Goal: Register for event/course

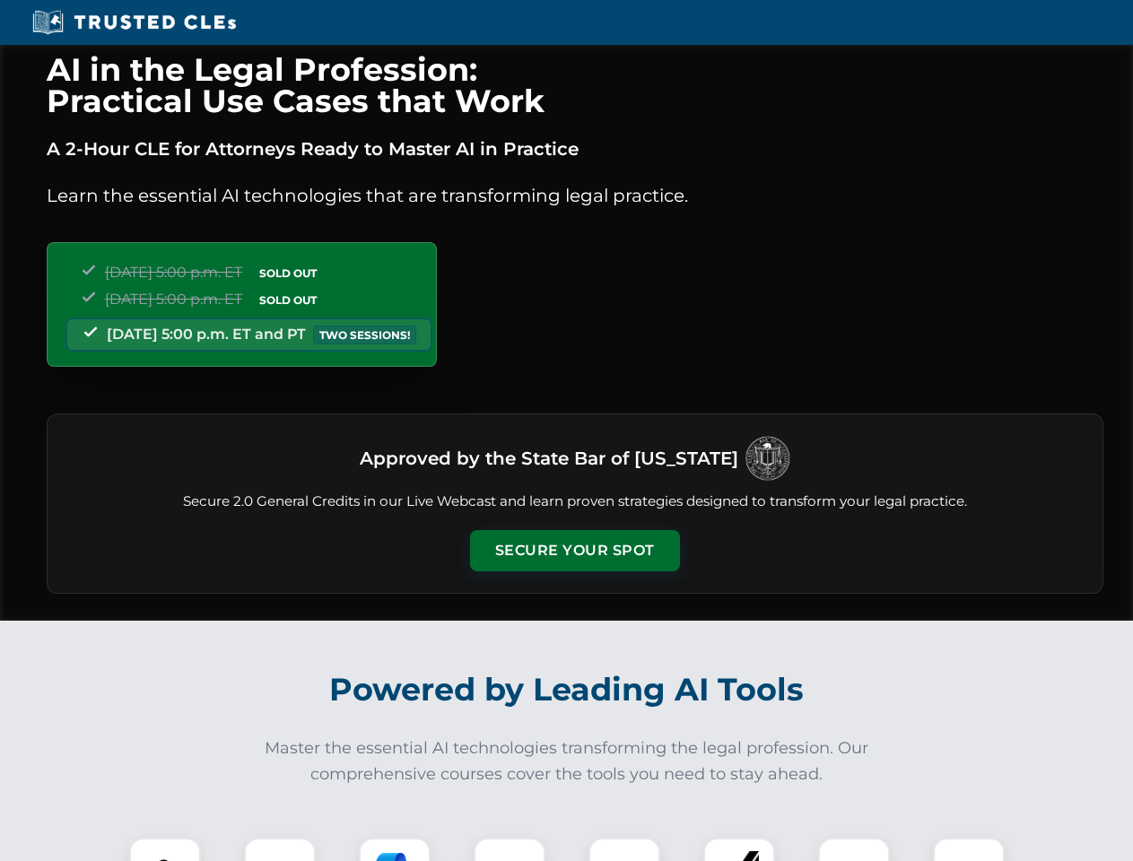
click at [574, 551] on button "Secure Your Spot" at bounding box center [575, 550] width 210 height 41
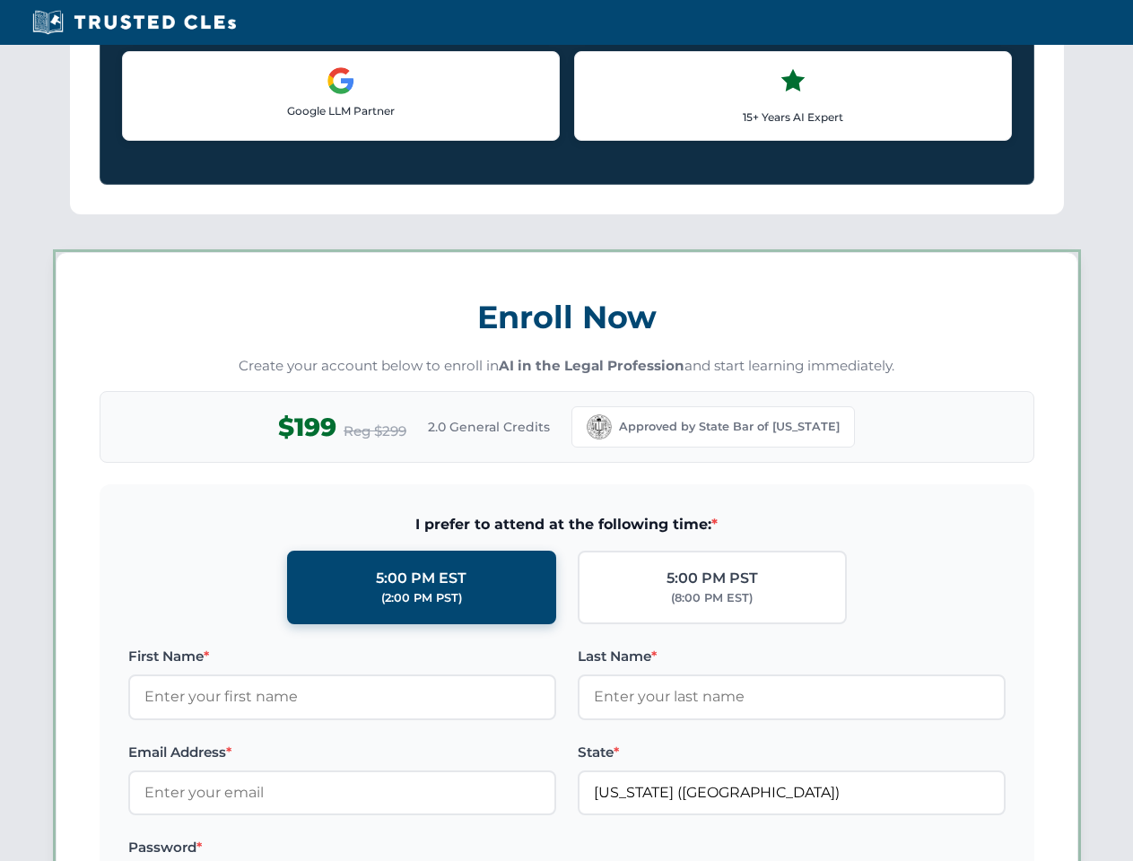
click at [280, 849] on label "Password *" at bounding box center [342, 848] width 428 height 22
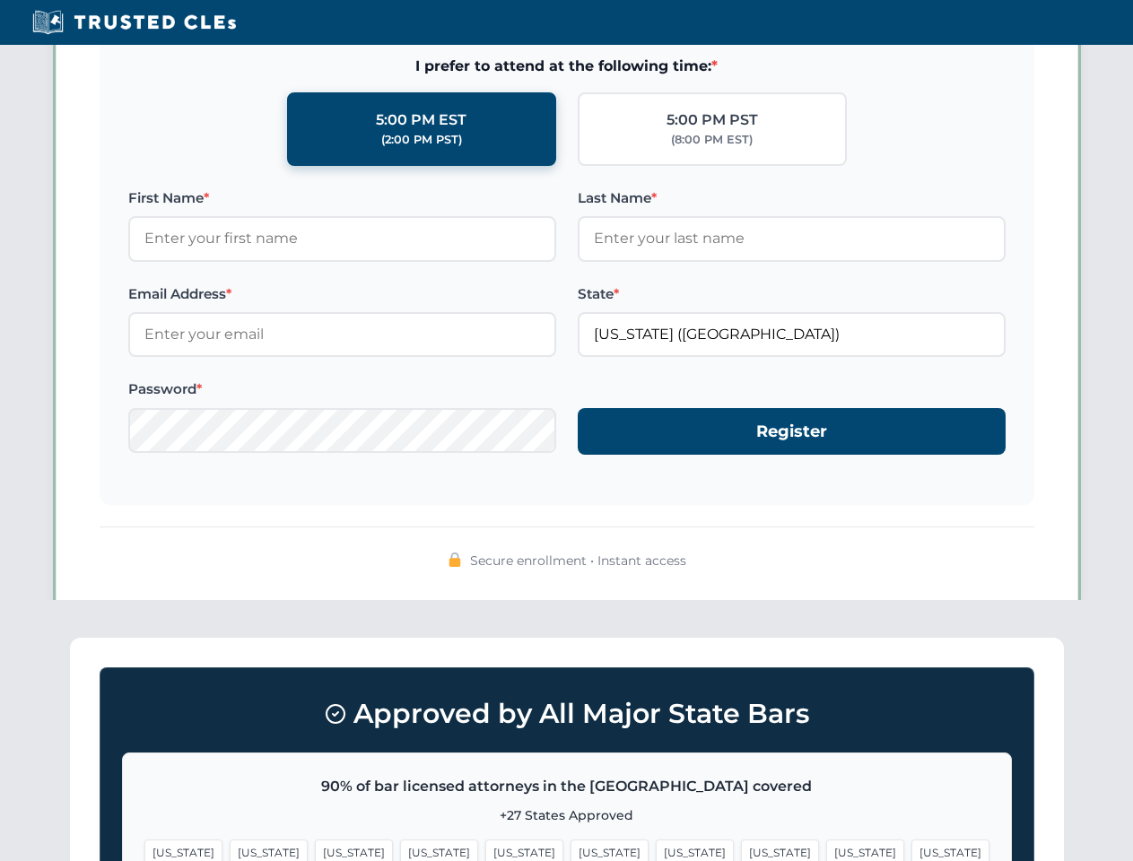
click at [656, 849] on span "[US_STATE]" at bounding box center [695, 852] width 78 height 26
click at [826, 849] on span "[US_STATE]" at bounding box center [865, 852] width 78 height 26
